Goal: Communication & Community: Answer question/provide support

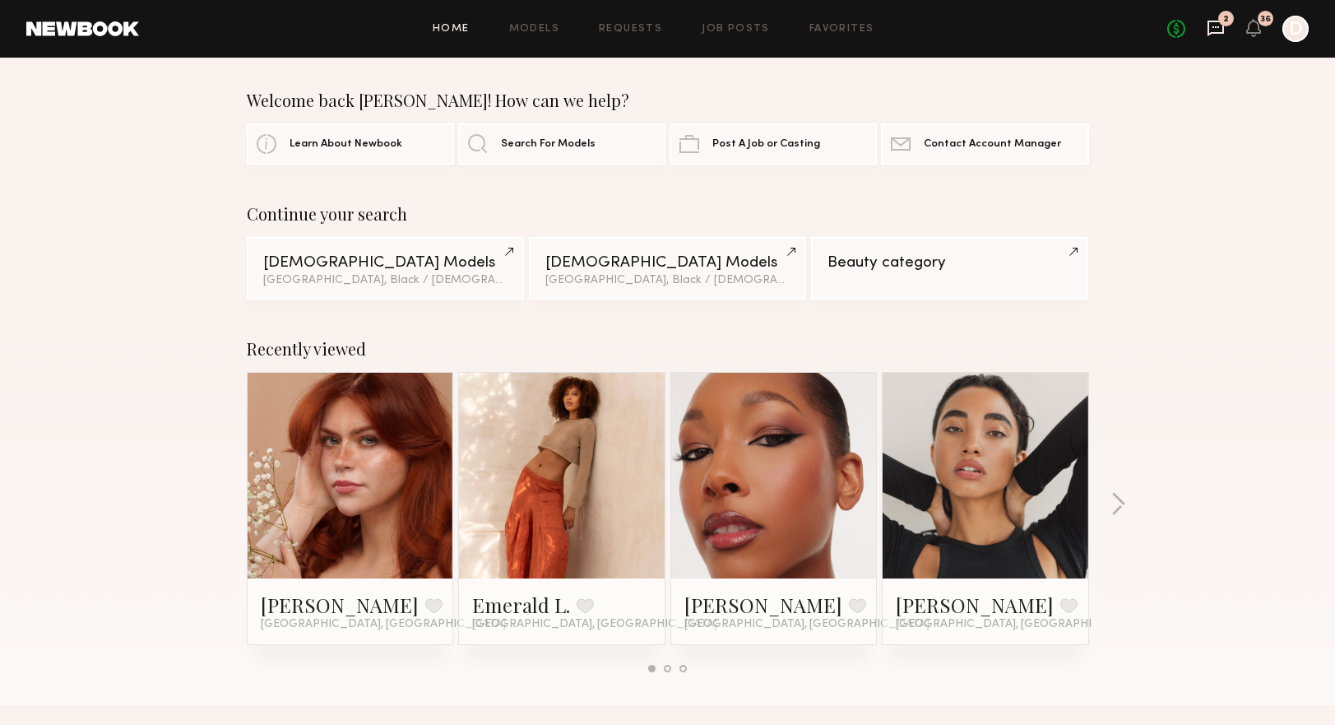
click at [1210, 25] on icon at bounding box center [1216, 28] width 18 height 18
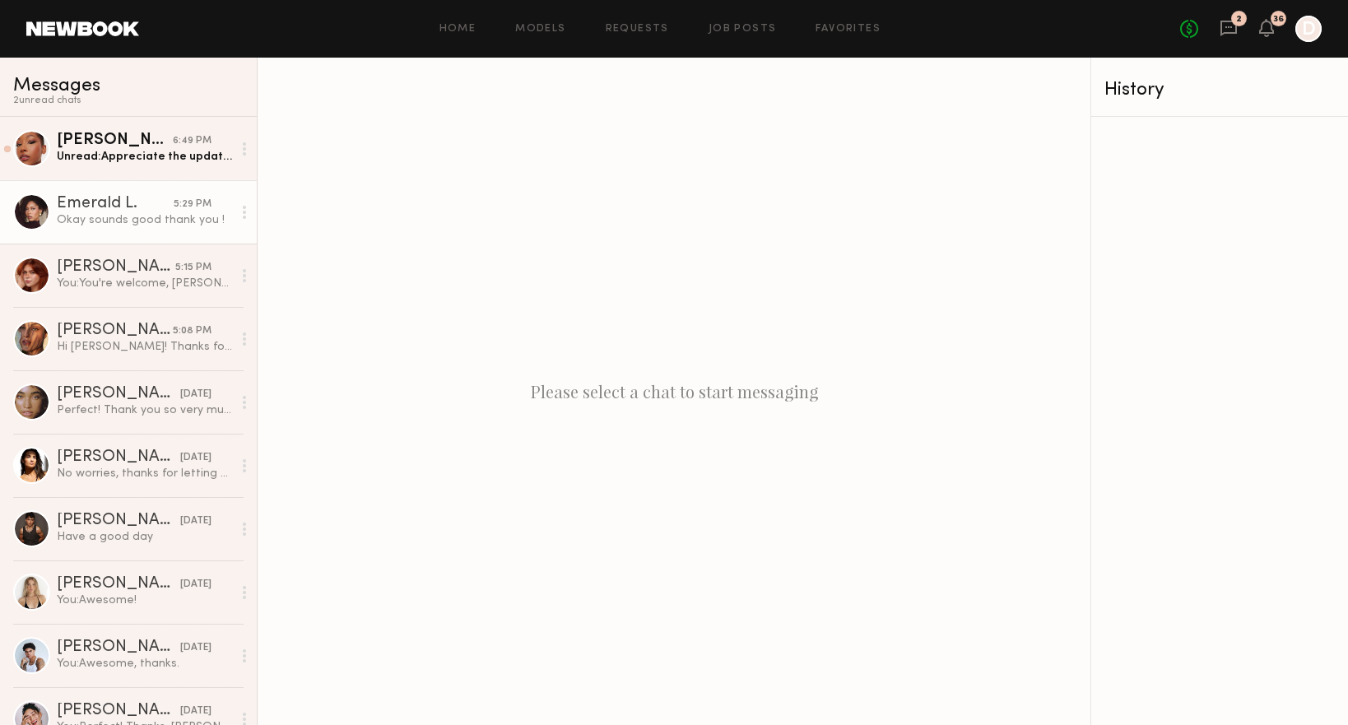
click at [138, 217] on div "Okay sounds good thank you !" at bounding box center [144, 220] width 175 height 16
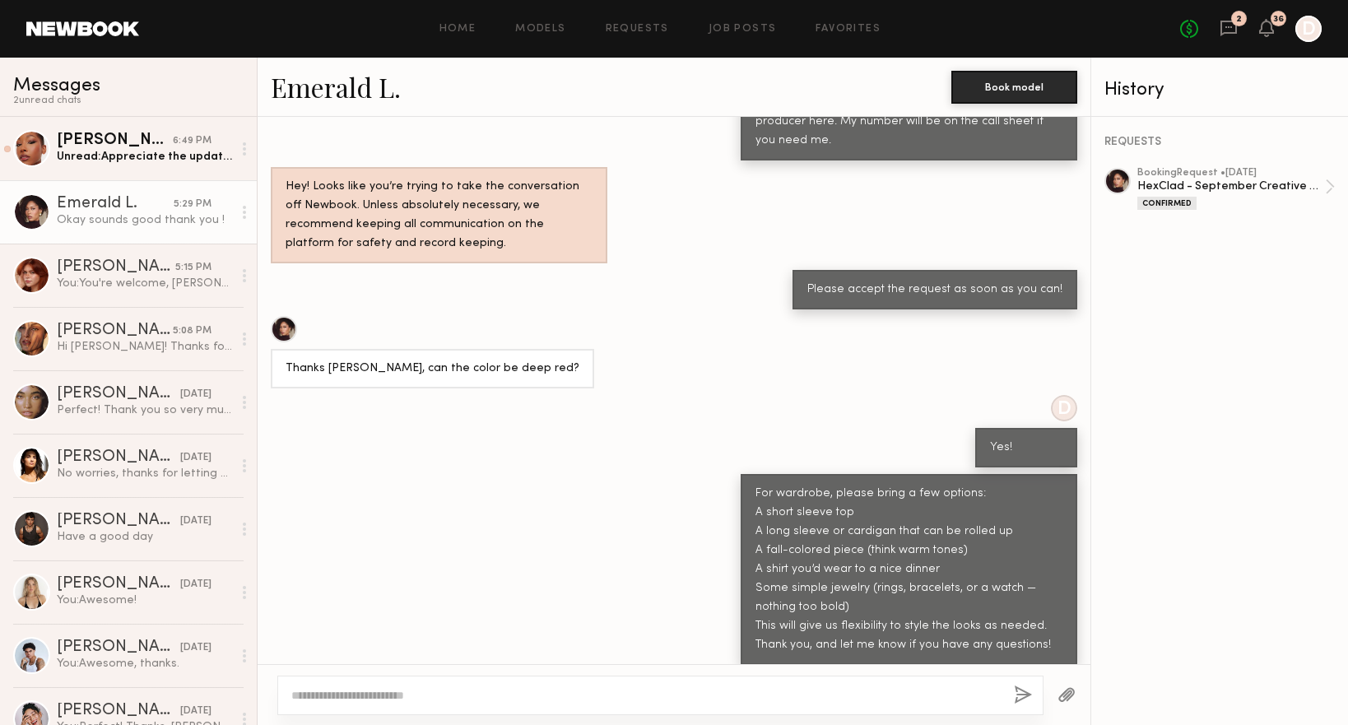
scroll to position [639, 0]
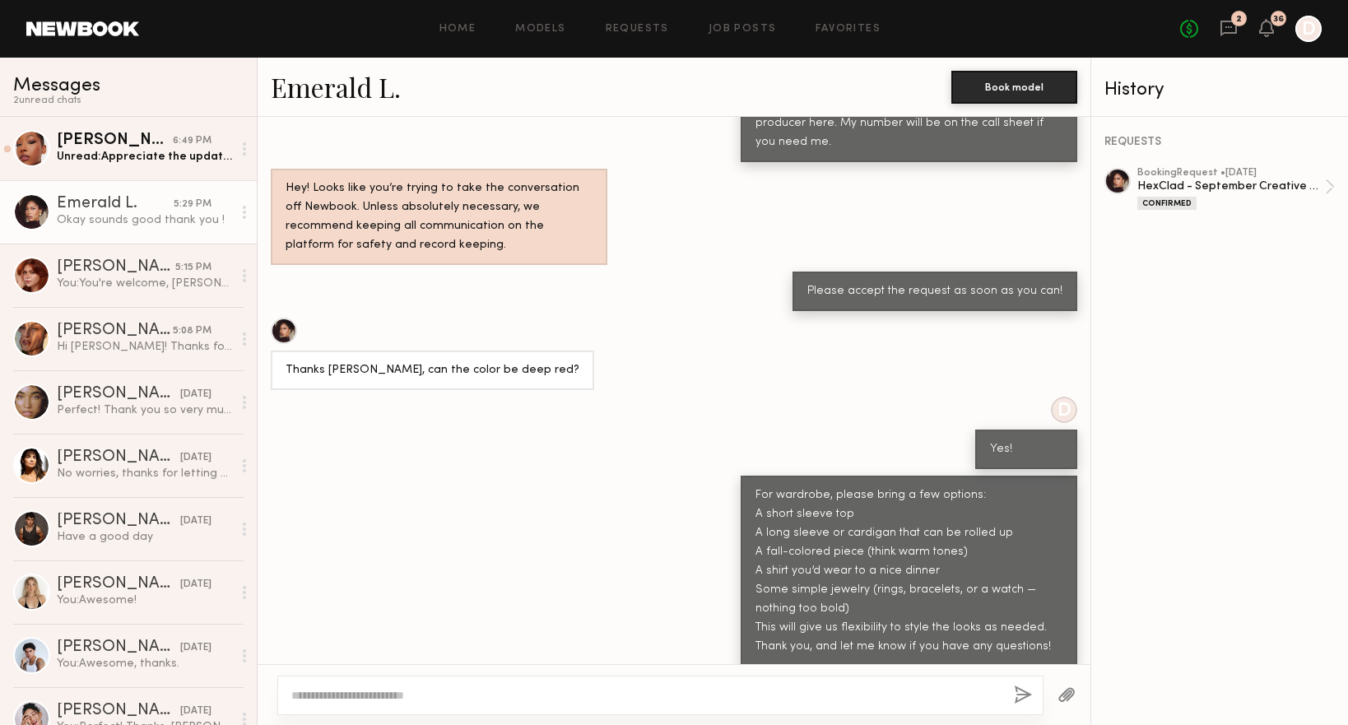
click at [453, 697] on textarea at bounding box center [645, 695] width 709 height 16
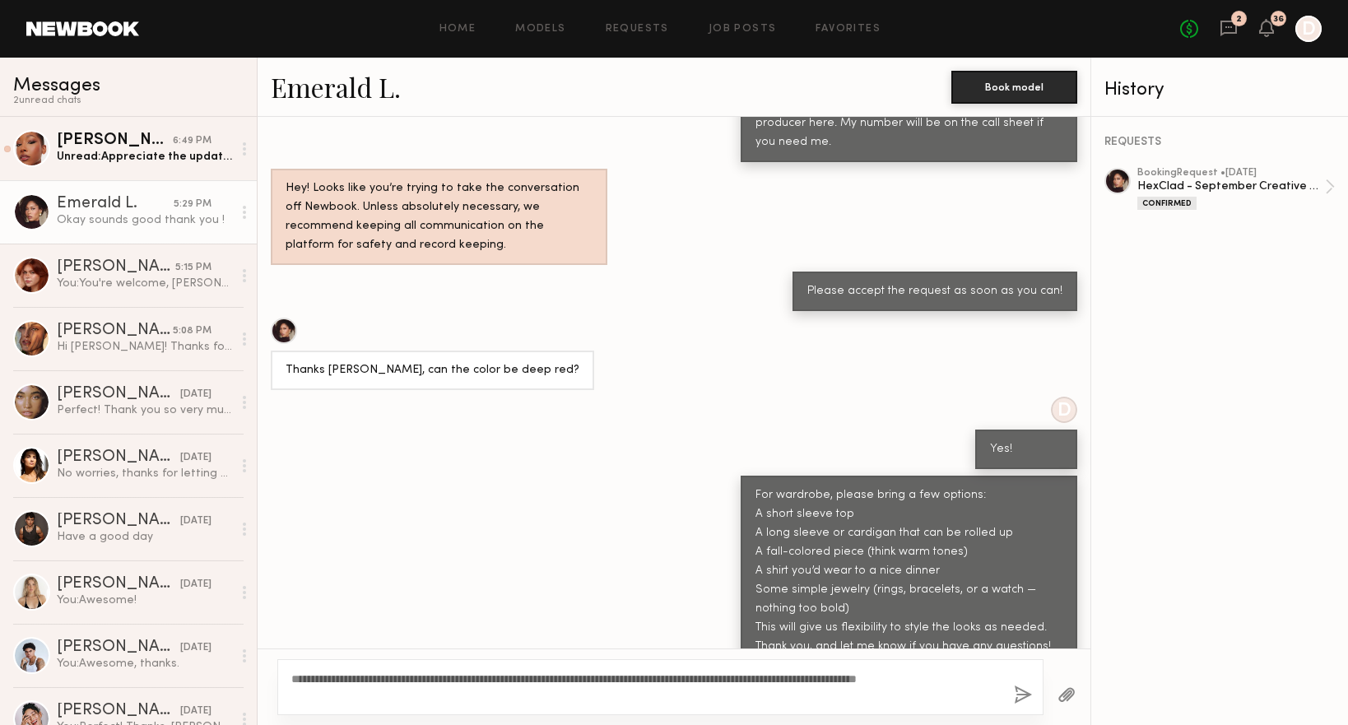
type textarea "**********"
click at [1019, 694] on button "button" at bounding box center [1023, 695] width 18 height 21
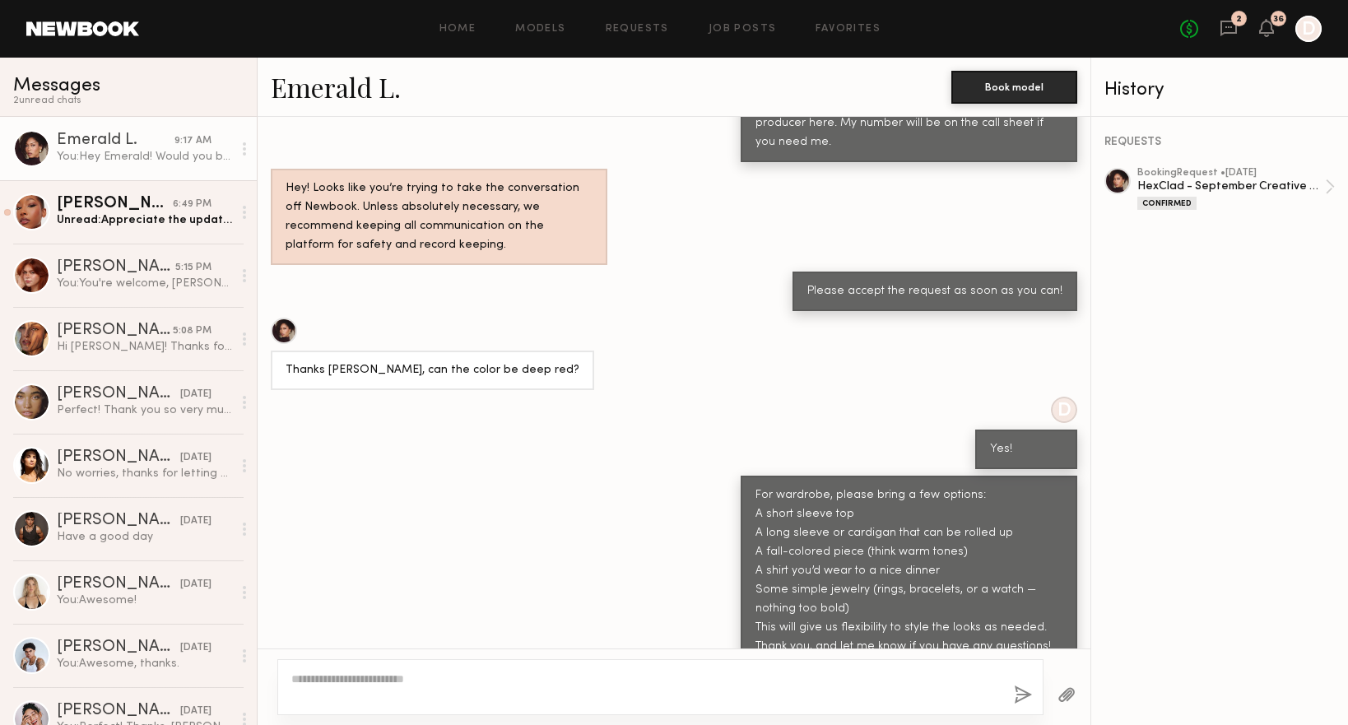
scroll to position [1005, 0]
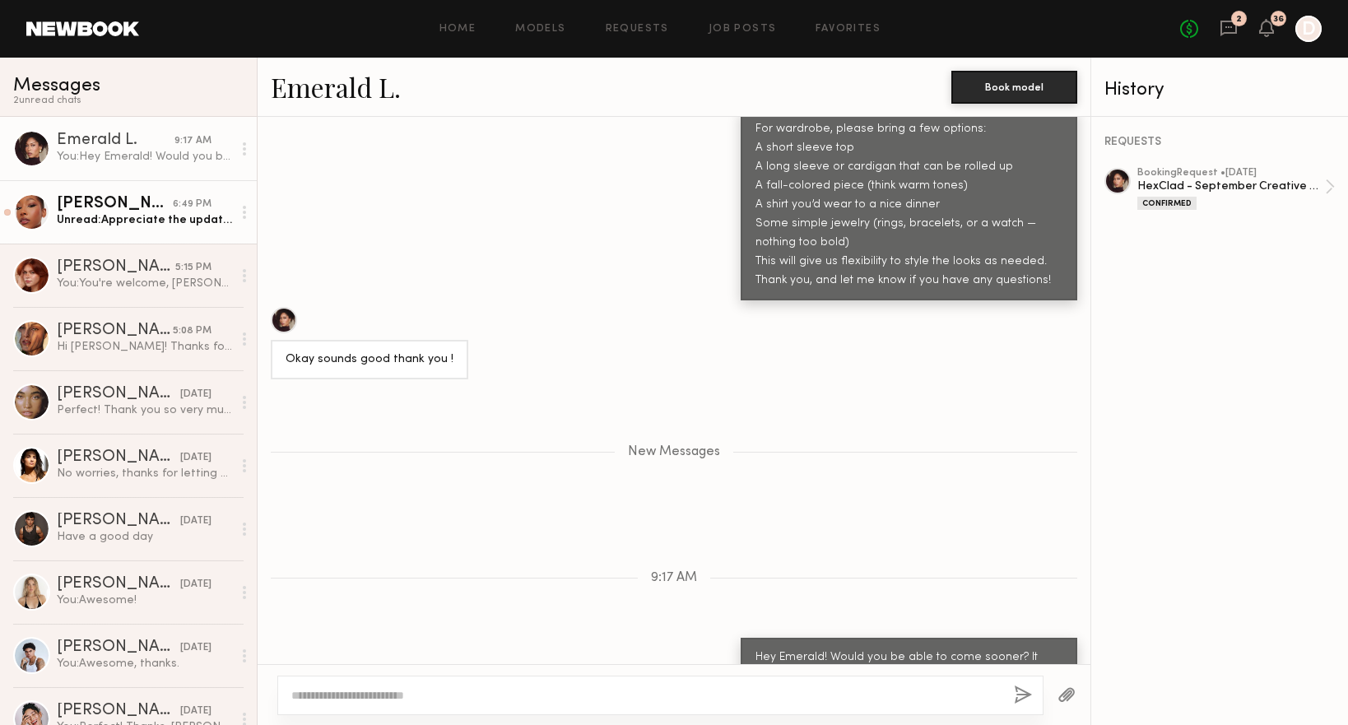
click at [152, 233] on link "[PERSON_NAME] 6:49 PM Unread: Appreciate the update, hope to work with you on t…" at bounding box center [128, 211] width 257 height 63
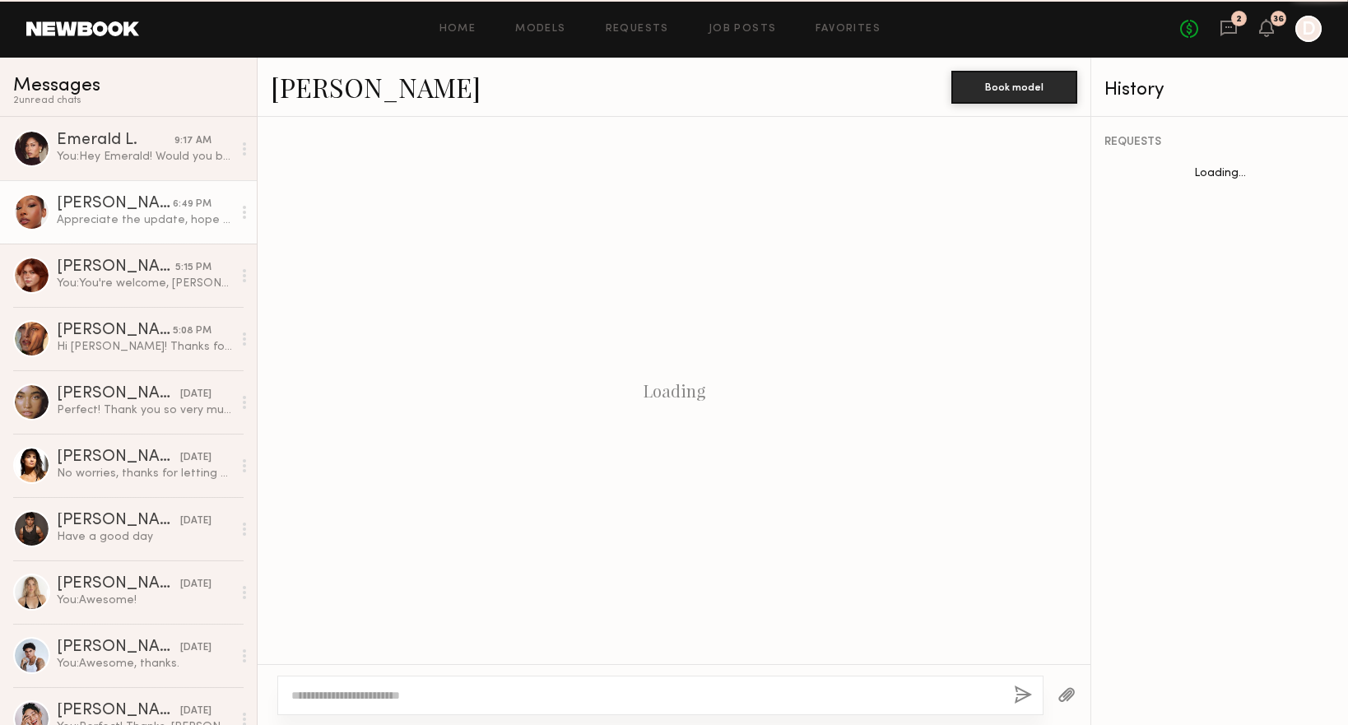
scroll to position [882, 0]
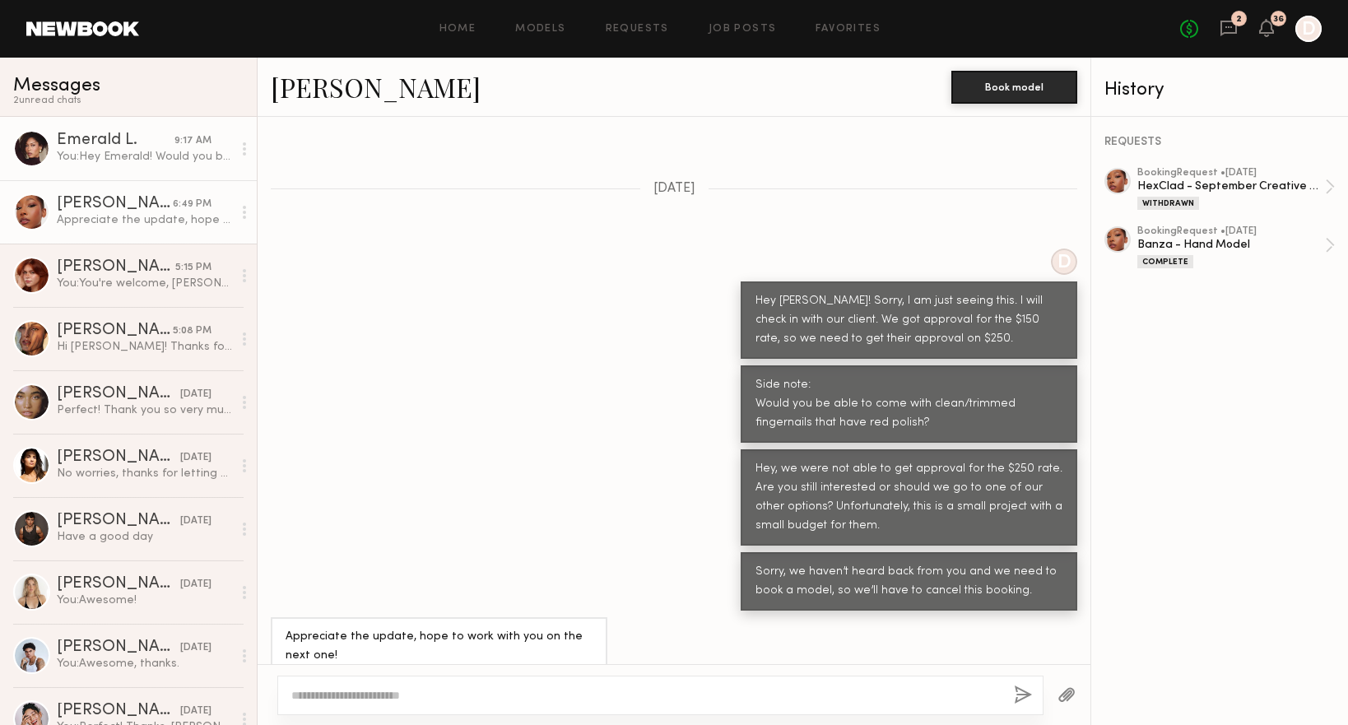
click at [128, 154] on div "You: Hey Emerald! Would you be able to come sooner? It would be awesome if it w…" at bounding box center [144, 157] width 175 height 16
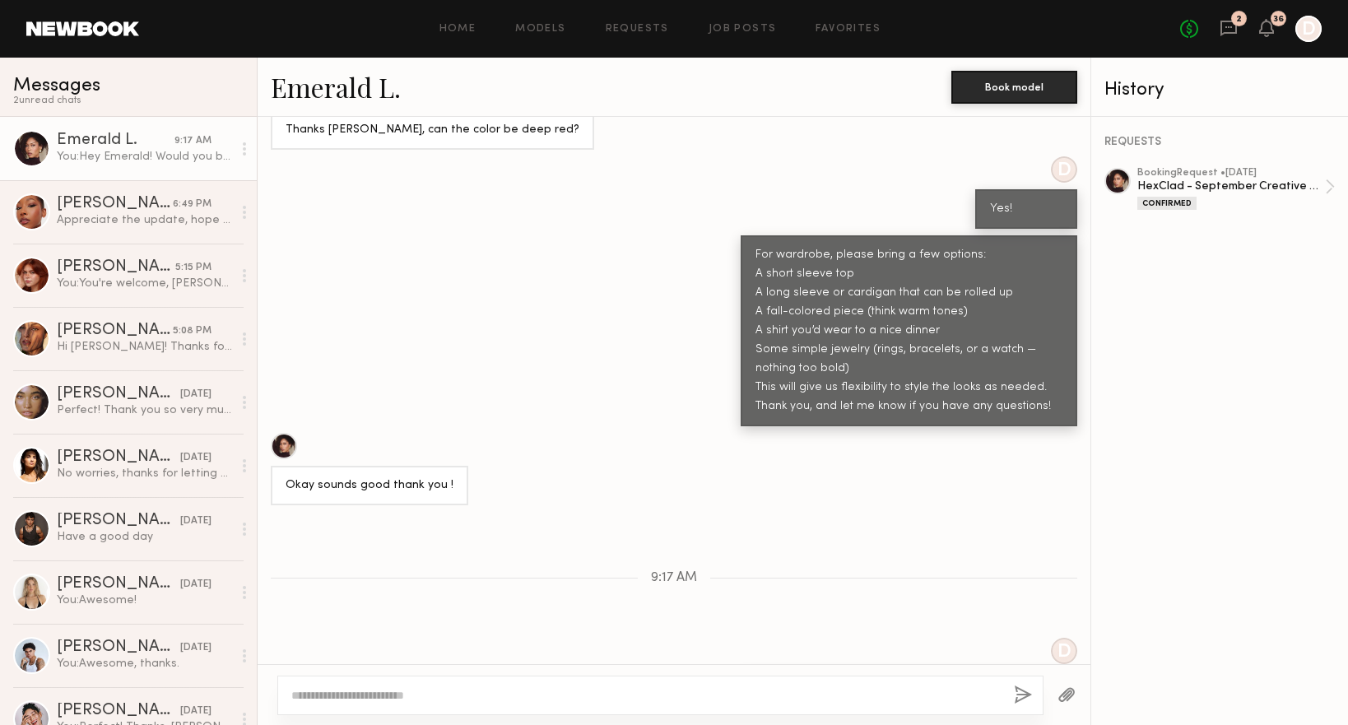
scroll to position [1072, 0]
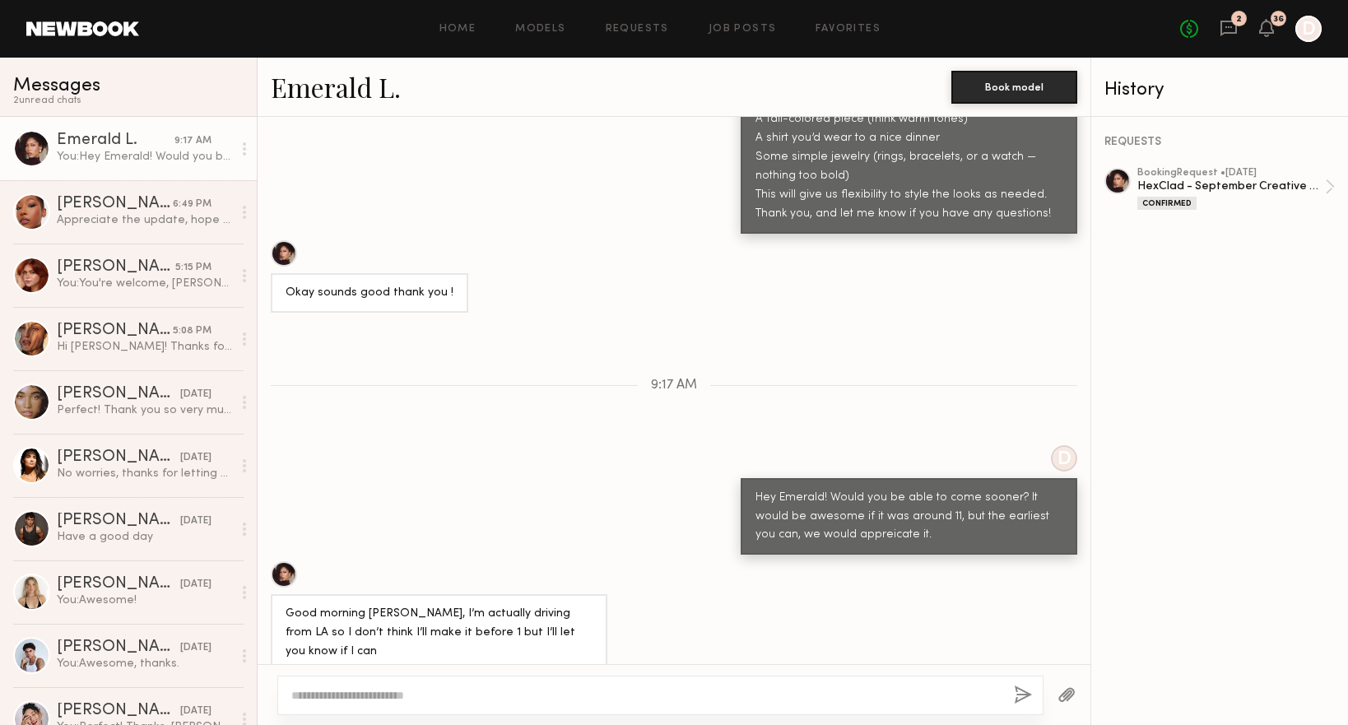
click at [578, 696] on textarea at bounding box center [645, 695] width 709 height 16
type textarea "**********"
click at [1014, 693] on button "button" at bounding box center [1023, 695] width 18 height 21
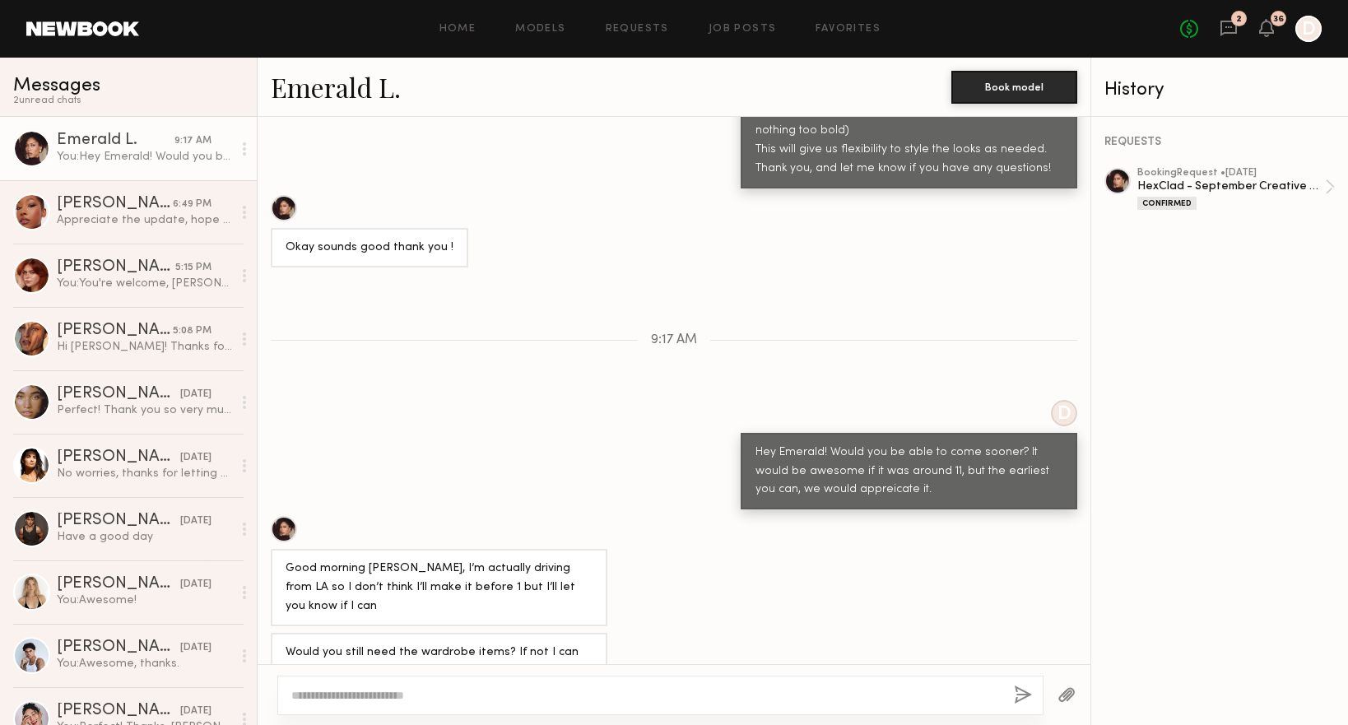
click at [1218, 30] on div "No fees up to $5,000 2 36 D" at bounding box center [1250, 29] width 141 height 26
